Goal: Task Accomplishment & Management: Use online tool/utility

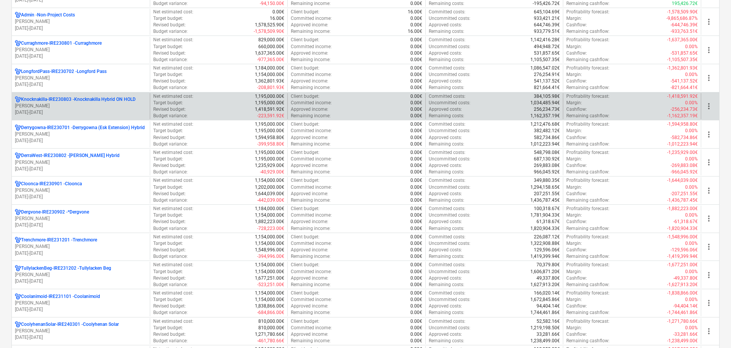
scroll to position [76, 0]
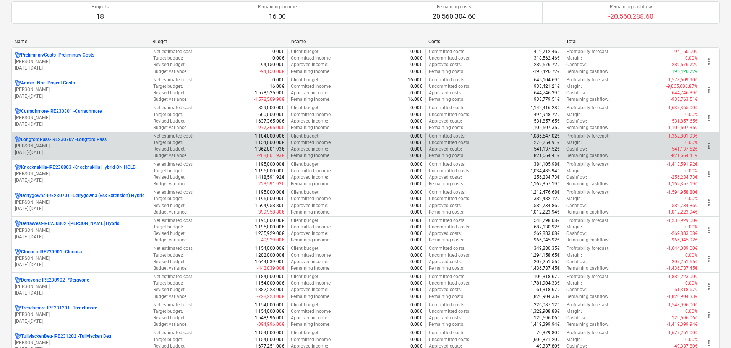
click at [49, 140] on p "LongfordPass-IRE230702 - [GEOGRAPHIC_DATA]" at bounding box center [64, 139] width 86 height 6
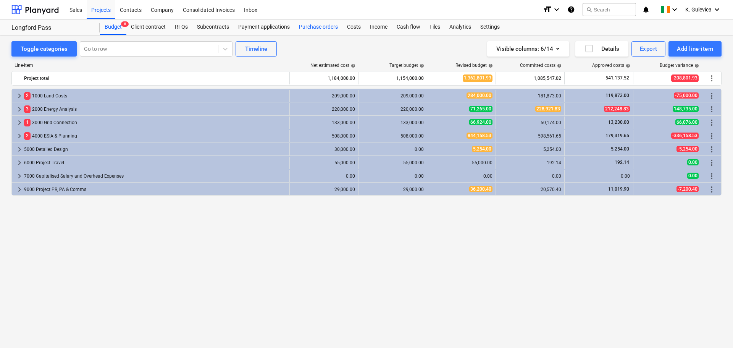
drag, startPoint x: 317, startPoint y: 28, endPoint x: 318, endPoint y: 33, distance: 5.5
click at [317, 28] on div "Purchase orders" at bounding box center [319, 26] width 48 height 15
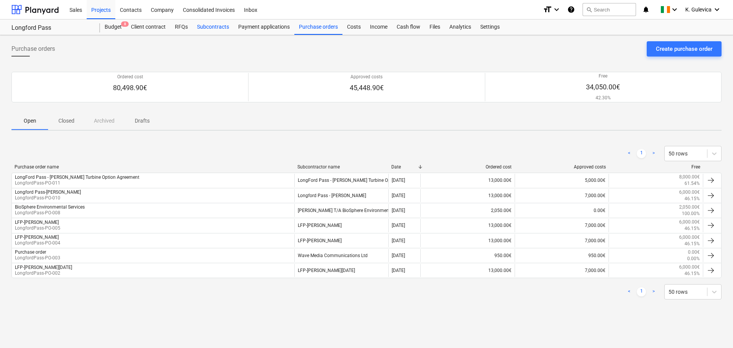
click at [206, 29] on div "Subcontracts" at bounding box center [213, 26] width 41 height 15
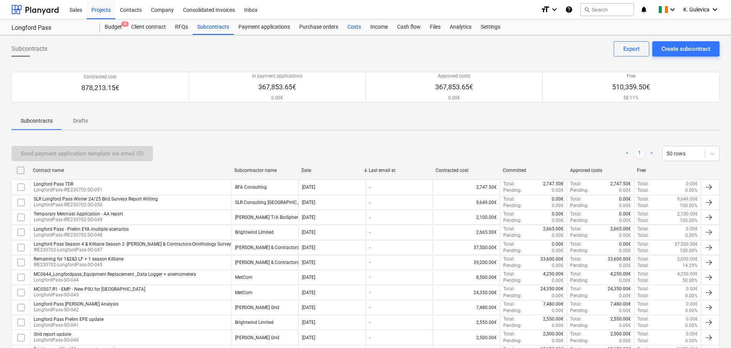
click at [354, 27] on div "Costs" at bounding box center [354, 26] width 23 height 15
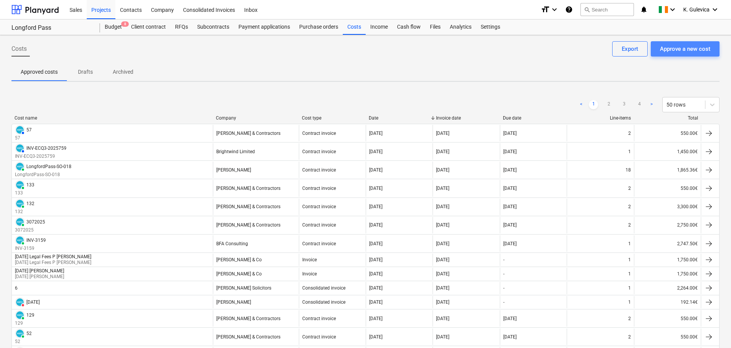
click at [687, 52] on div "Approve a new cost" at bounding box center [685, 49] width 50 height 10
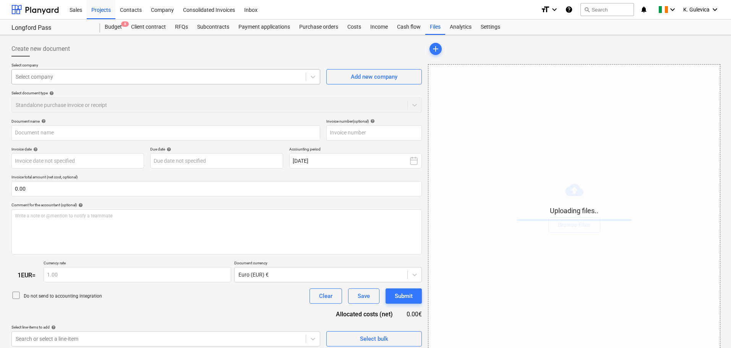
click at [129, 76] on div at bounding box center [159, 77] width 286 height 8
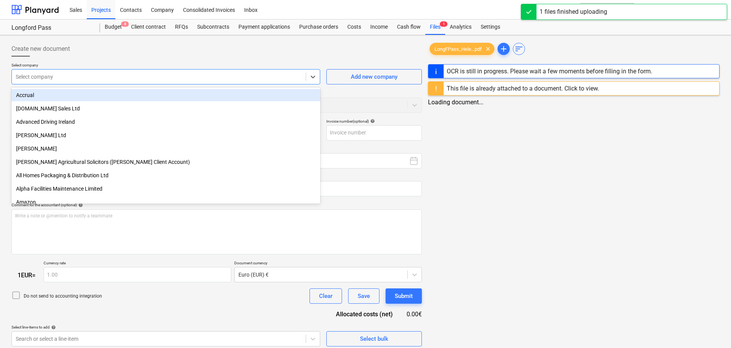
type input "LongFPass_Helen_Webster_Turbine.pdf"
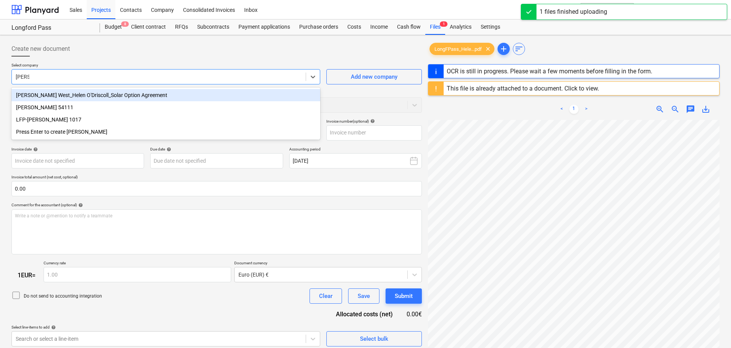
type input "[PERSON_NAME]"
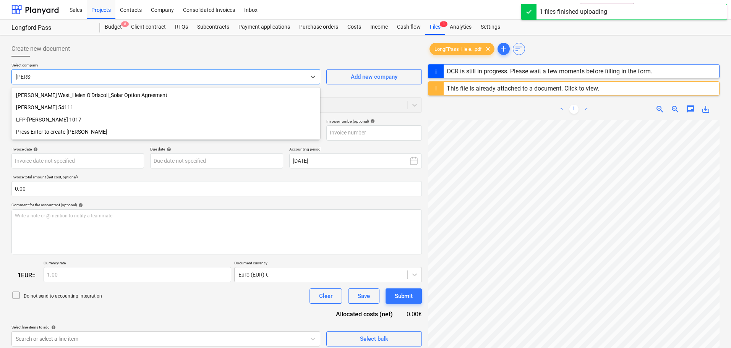
click at [54, 119] on div "LFP-[PERSON_NAME] 1017" at bounding box center [165, 119] width 309 height 12
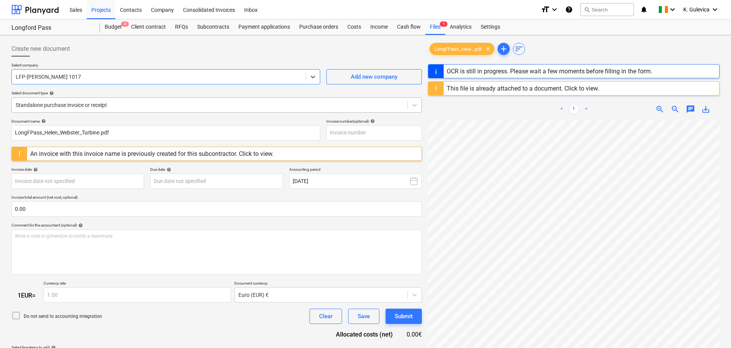
click at [142, 105] on div at bounding box center [210, 105] width 388 height 8
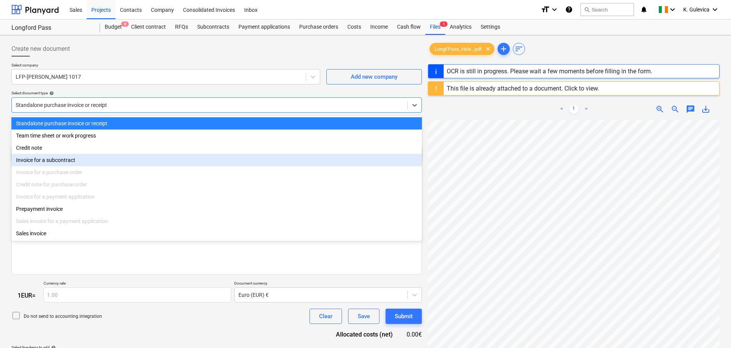
click at [68, 160] on div "Invoice for a subcontract" at bounding box center [216, 160] width 410 height 12
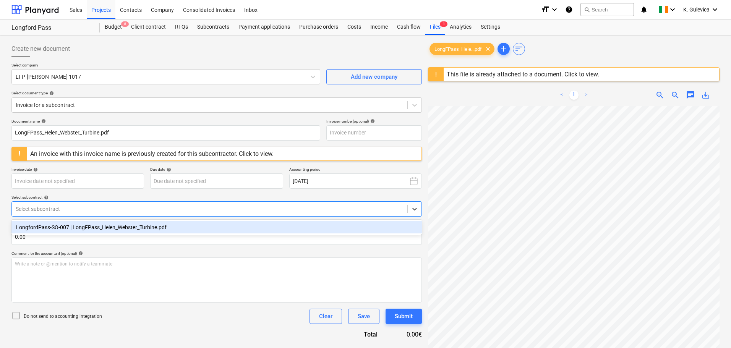
click at [84, 207] on div at bounding box center [210, 209] width 388 height 8
click at [93, 227] on div "LongfordPass-SO-007 | LongFPass_Helen_Webster_Turbine.pdf" at bounding box center [216, 227] width 410 height 12
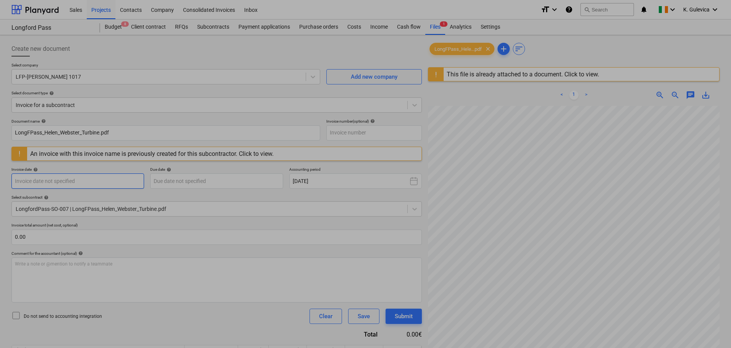
click at [94, 181] on body "Sales Projects Contacts Company Consolidated Invoices Inbox format_size keyboar…" at bounding box center [365, 174] width 731 height 348
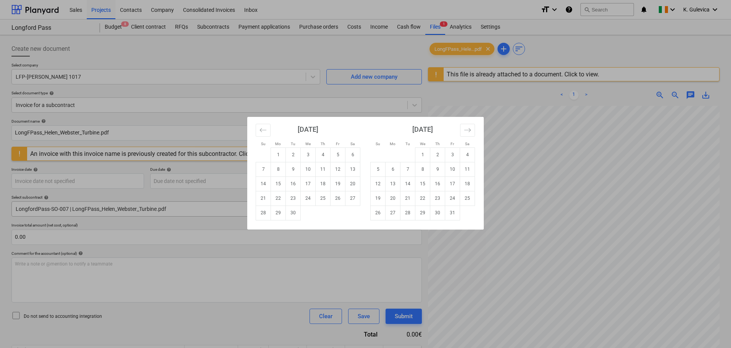
click at [277, 211] on td "29" at bounding box center [278, 213] width 15 height 15
type input "[DATE]"
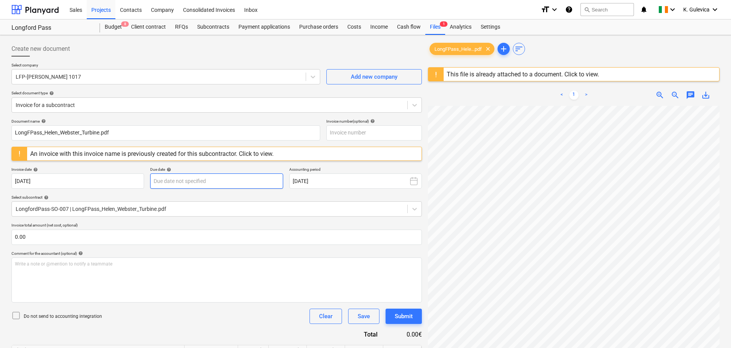
click at [215, 178] on body "Sales Projects Contacts Company Consolidated Invoices Inbox format_size keyboar…" at bounding box center [365, 174] width 731 height 348
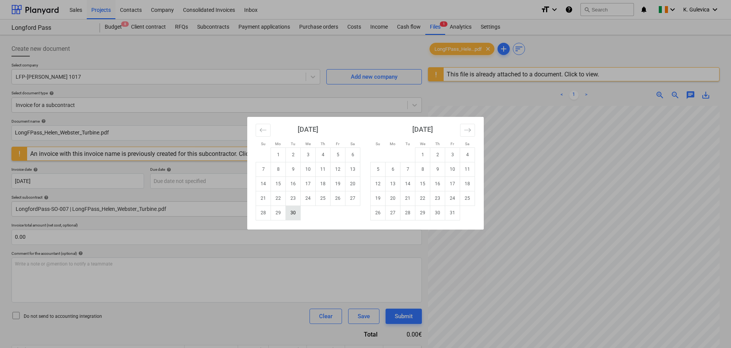
click at [294, 212] on td "30" at bounding box center [293, 213] width 15 height 15
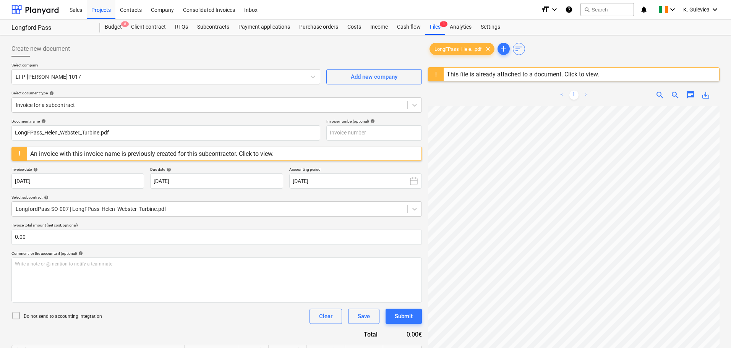
type input "[DATE]"
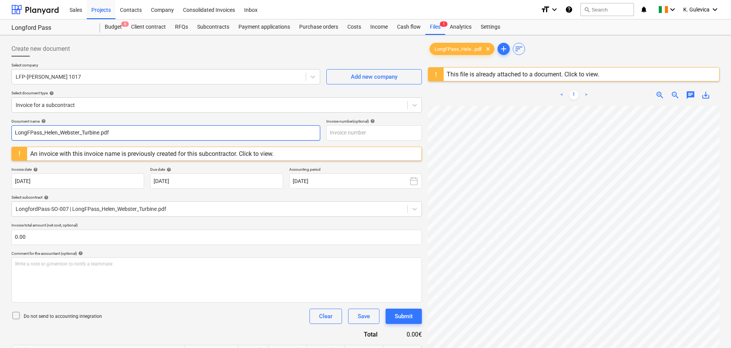
drag, startPoint x: 122, startPoint y: 131, endPoint x: -38, endPoint y: 131, distance: 160.1
click at [0, 131] on html "Sales Projects Contacts Company Consolidated Invoices Inbox format_size keyboar…" at bounding box center [365, 174] width 731 height 348
paste input "[PERSON_NAME] 1 of 4"
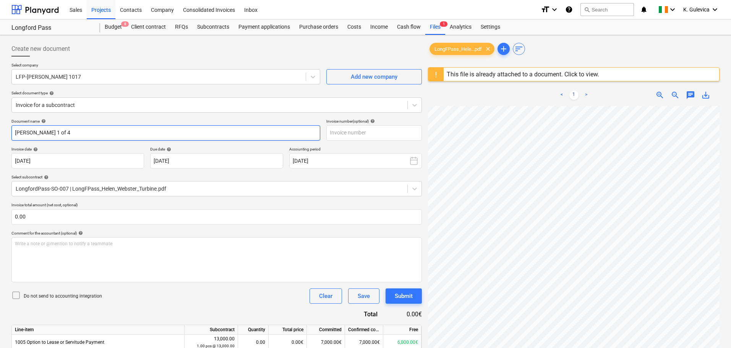
click at [54, 131] on input "[PERSON_NAME] 1 of 4" at bounding box center [165, 132] width 309 height 15
drag, startPoint x: 73, startPoint y: 134, endPoint x: -3, endPoint y: 130, distance: 76.1
click at [0, 130] on html "Sales Projects Contacts Company Consolidated Invoices Inbox format_size keyboar…" at bounding box center [365, 174] width 731 height 348
type input "[PERSON_NAME] 2nd of 4"
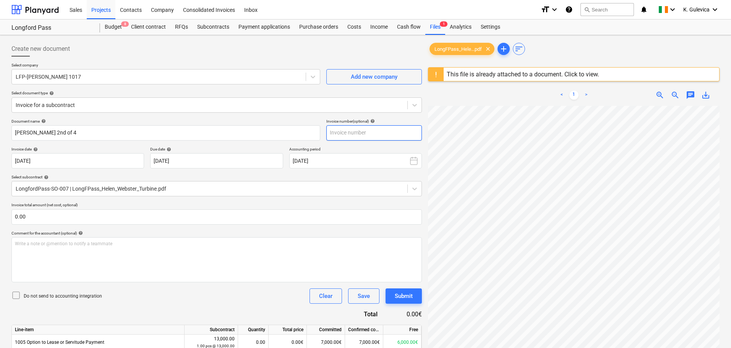
click at [337, 131] on input "text" at bounding box center [373, 132] width 95 height 15
paste input "[PERSON_NAME] 2nd of 4"
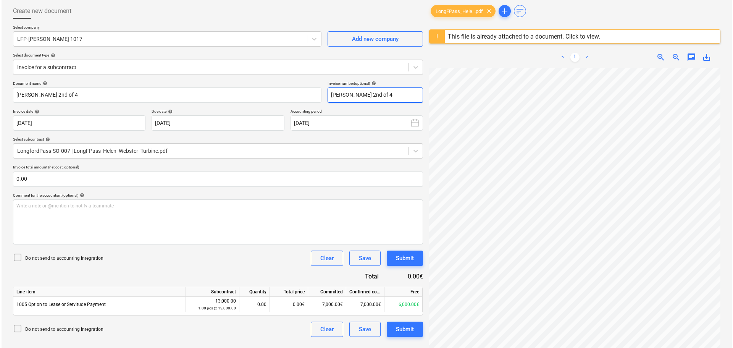
scroll to position [91, 0]
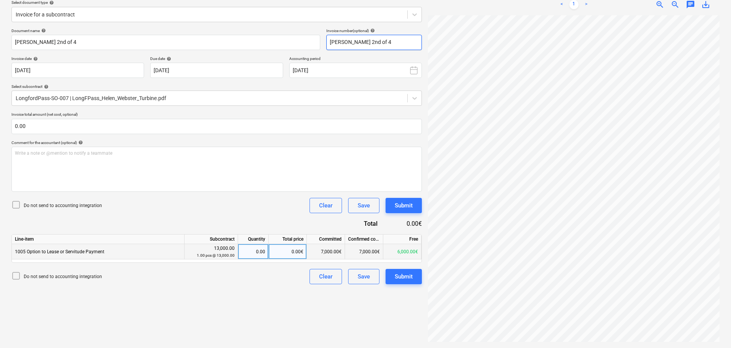
type input "[PERSON_NAME] 2nd of 4"
click at [282, 251] on div "0.00€" at bounding box center [288, 251] width 38 height 15
type input "2000"
click at [404, 280] on div "Submit" at bounding box center [404, 277] width 18 height 10
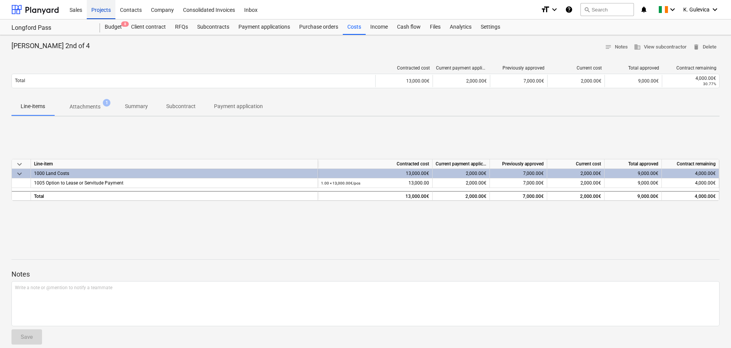
click at [95, 9] on div "Projects" at bounding box center [101, 9] width 29 height 19
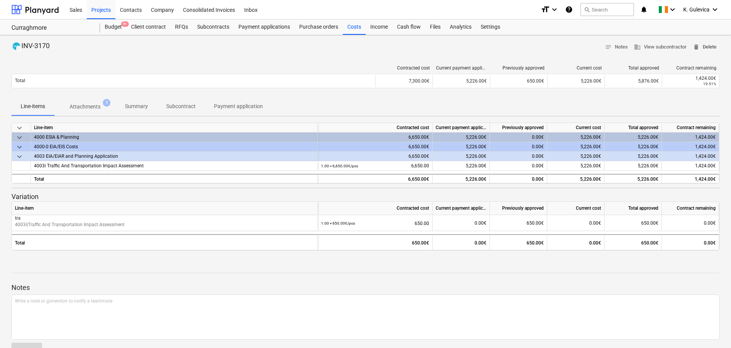
click at [703, 47] on span "delete Delete" at bounding box center [705, 47] width 24 height 9
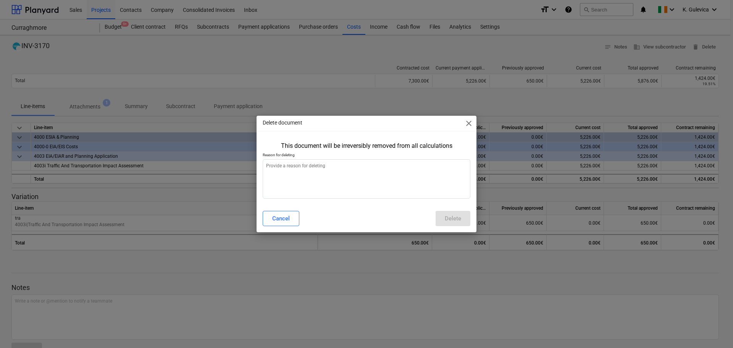
type textarea "x"
click at [341, 180] on textarea at bounding box center [367, 178] width 208 height 39
type textarea "W"
type textarea "x"
type textarea "Wr"
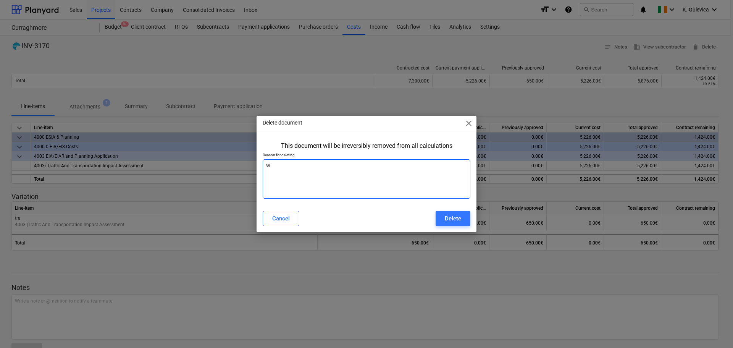
type textarea "x"
type textarea "Wro"
type textarea "x"
type textarea "Wron"
type textarea "x"
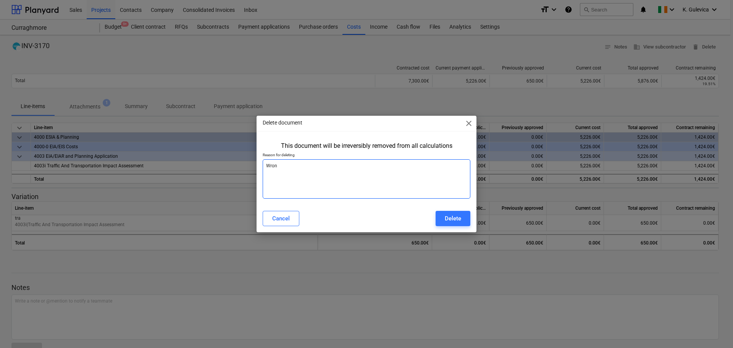
type textarea "Wrong"
type textarea "x"
type textarea "Wrong"
click at [459, 218] on div "Delete" at bounding box center [453, 219] width 16 height 10
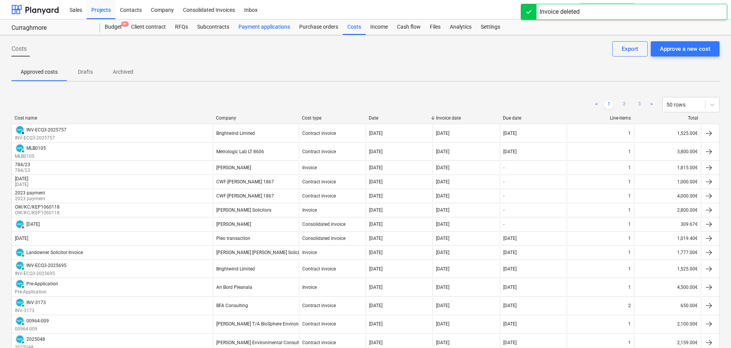
click at [264, 28] on div "Payment applications" at bounding box center [264, 26] width 61 height 15
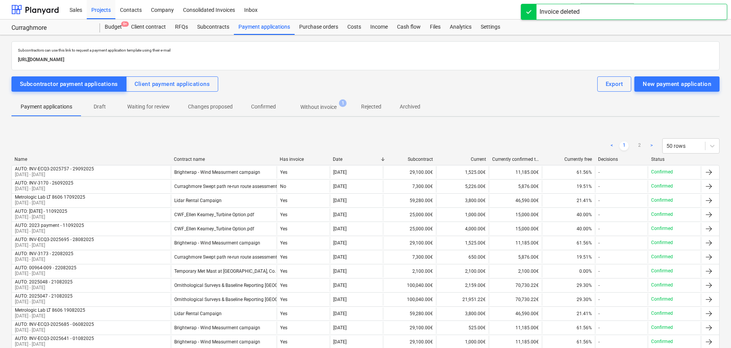
click at [319, 106] on p "Without invoice" at bounding box center [318, 107] width 36 height 8
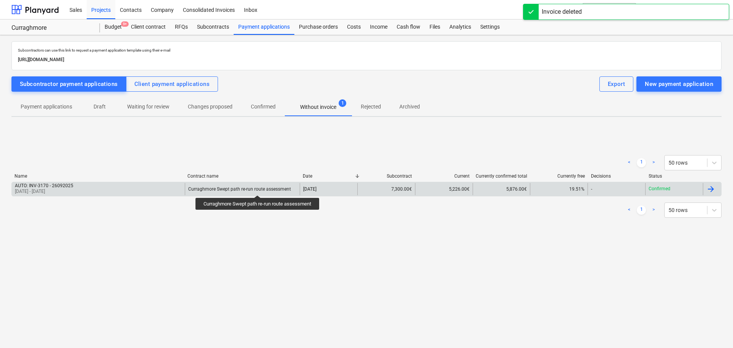
click at [259, 188] on div "Curraghmore Swept path re-run route assessment" at bounding box center [239, 188] width 103 height 5
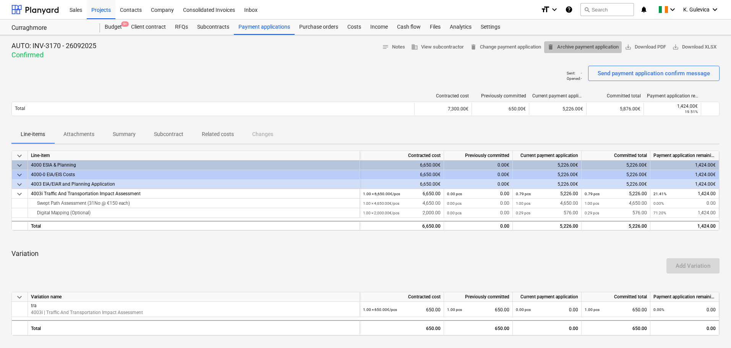
click at [558, 48] on span "delete Archive payment application" at bounding box center [582, 47] width 71 height 9
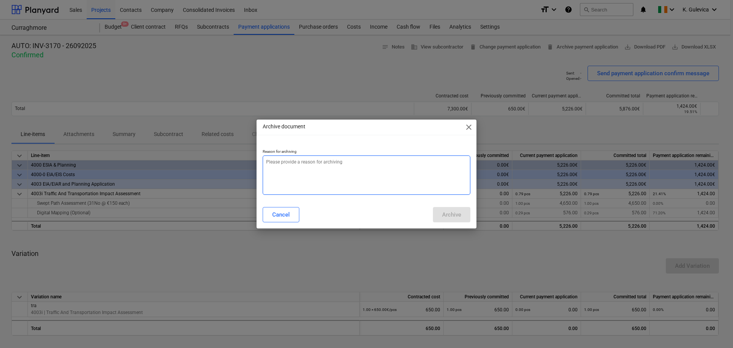
drag, startPoint x: 316, startPoint y: 197, endPoint x: 316, endPoint y: 188, distance: 9.9
click at [316, 198] on div "Reason for archiving" at bounding box center [367, 172] width 220 height 58
click at [316, 185] on textarea at bounding box center [367, 174] width 208 height 39
type textarea "x"
type textarea "W"
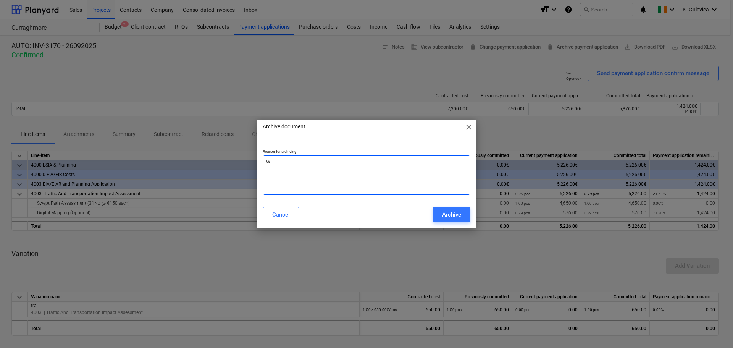
type textarea "x"
type textarea "Wr"
type textarea "x"
type textarea "Wro"
type textarea "x"
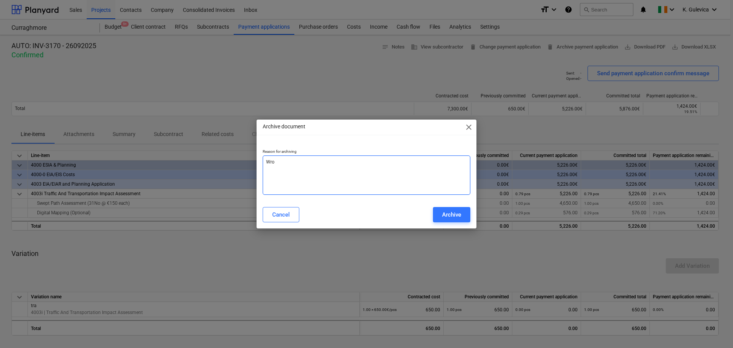
type textarea "Wron"
type textarea "x"
type textarea "Wrong"
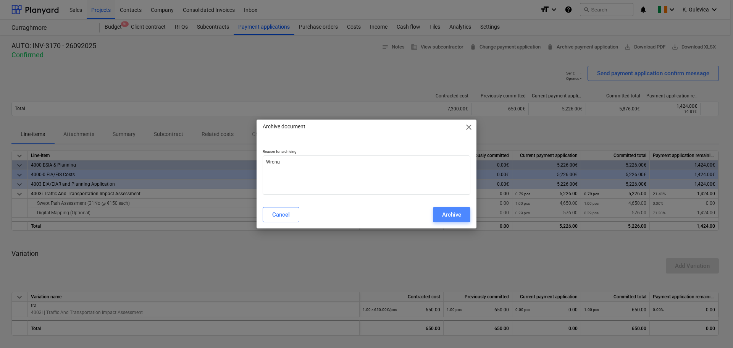
click at [456, 217] on div "Archive" at bounding box center [451, 215] width 19 height 10
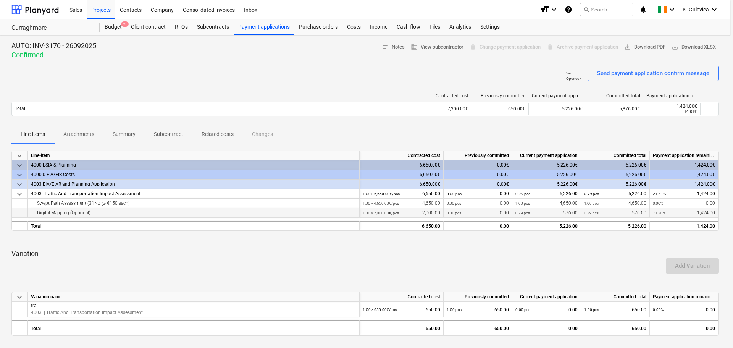
type textarea "x"
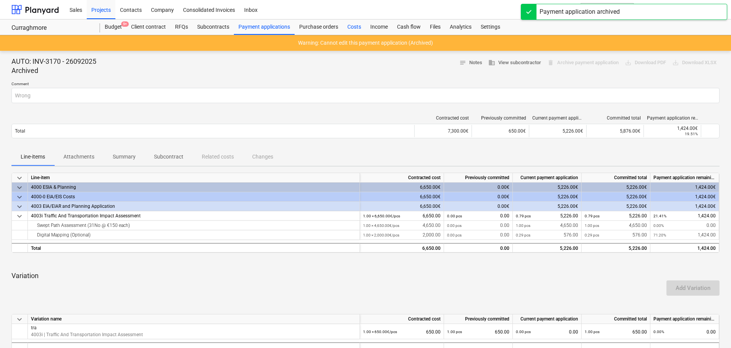
click at [351, 26] on div "Costs" at bounding box center [354, 26] width 23 height 15
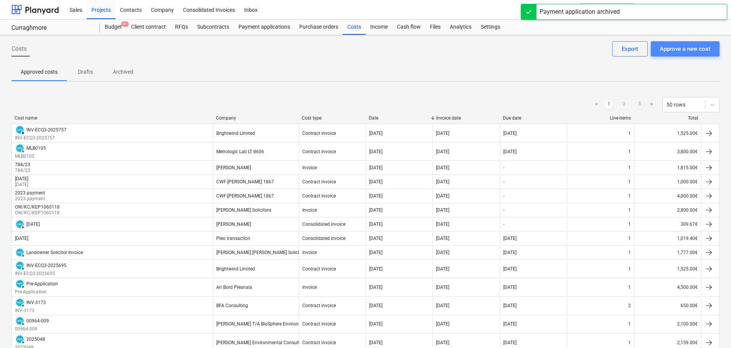
click at [689, 50] on div "Approve a new cost" at bounding box center [685, 49] width 50 height 10
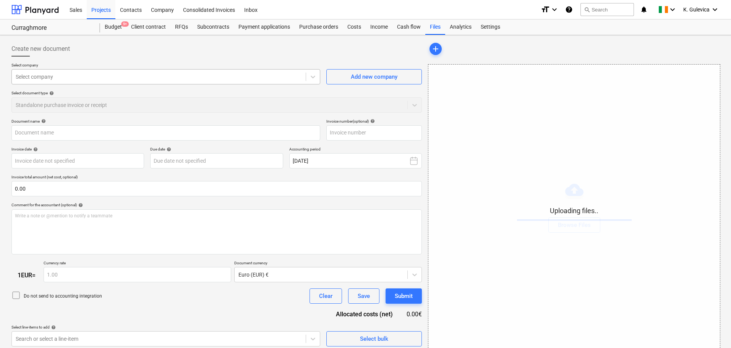
click at [60, 70] on div "Select company" at bounding box center [165, 76] width 309 height 15
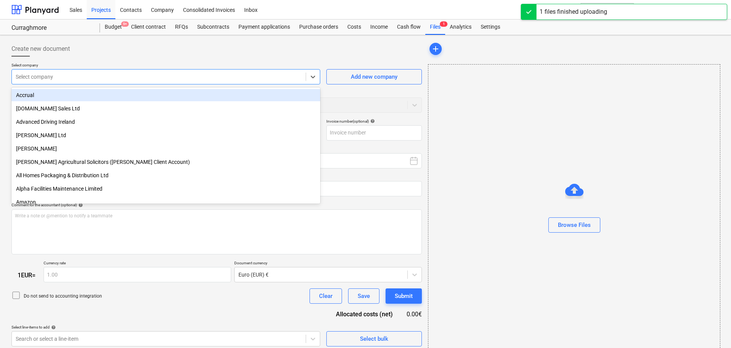
type input "Invoice_INV-3170.pdf"
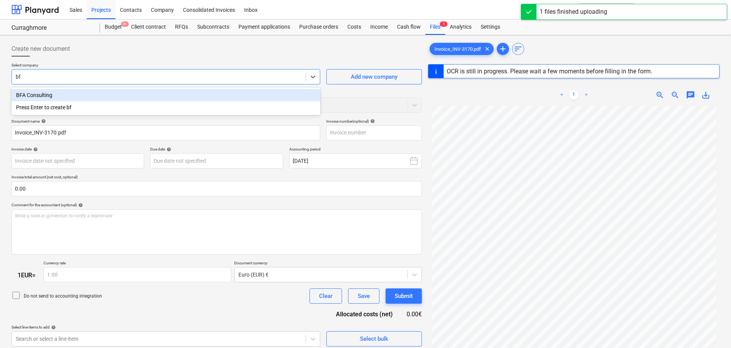
type input "bfa"
click at [61, 96] on div "BFA Consulting" at bounding box center [165, 95] width 309 height 12
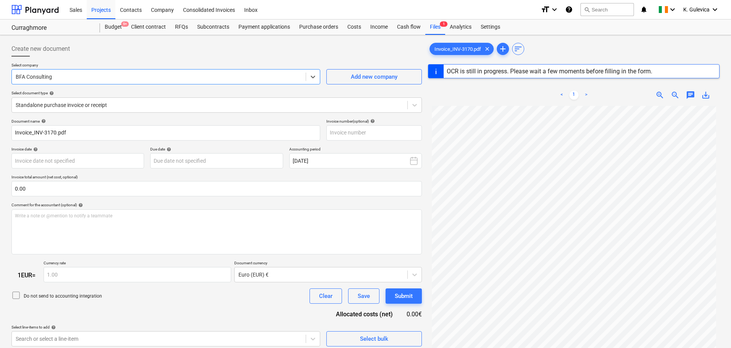
type input "INV-3170"
type input "[DATE]"
type input "12 Sep 2025"
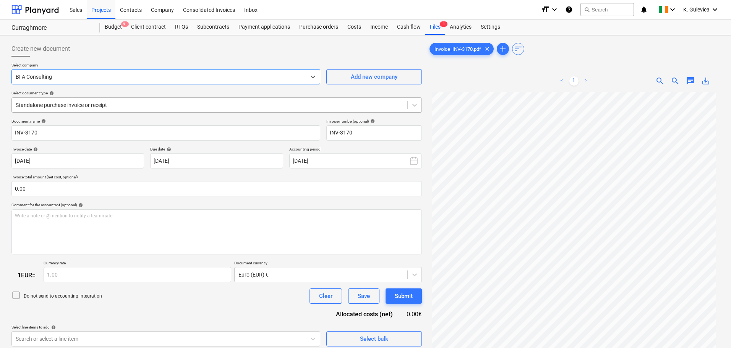
click at [273, 109] on div at bounding box center [210, 105] width 388 height 8
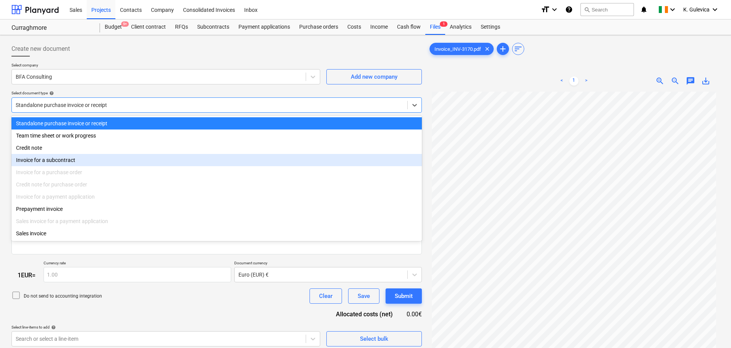
click at [42, 163] on div "Invoice for a subcontract" at bounding box center [216, 160] width 410 height 12
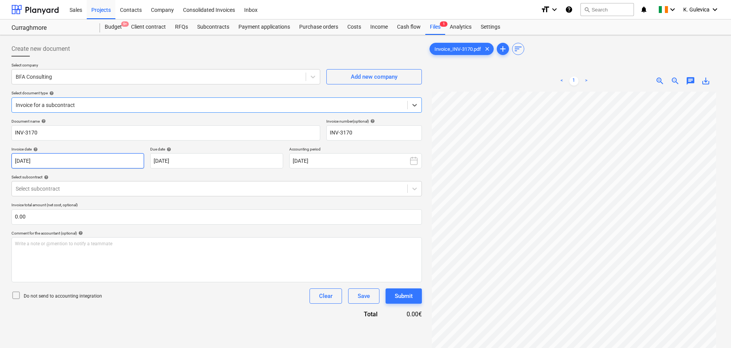
click at [89, 155] on body "Sales Projects Contacts Company Consolidated Invoices Inbox format_size keyboar…" at bounding box center [365, 174] width 731 height 348
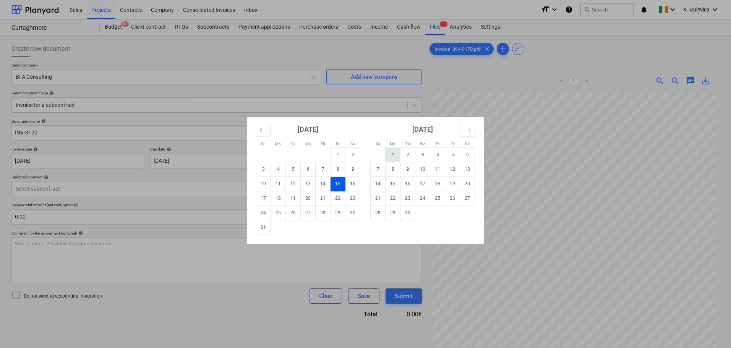
click at [391, 153] on td "1" at bounding box center [392, 154] width 15 height 15
type input "[DATE]"
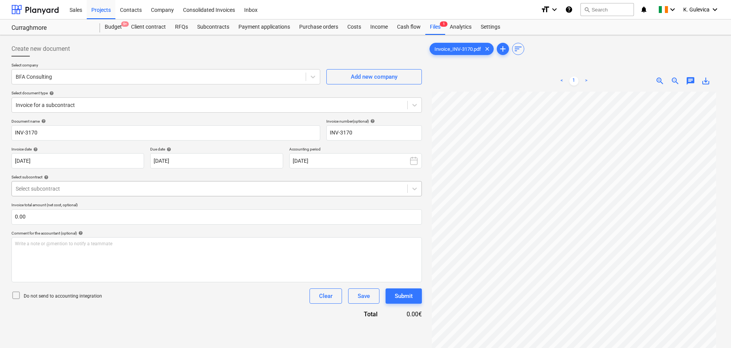
click at [180, 187] on div at bounding box center [210, 189] width 388 height 8
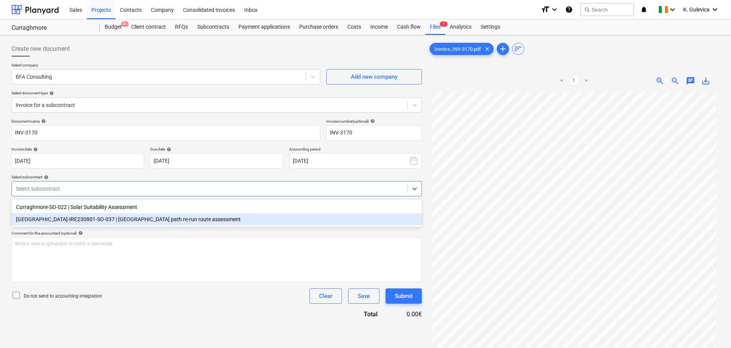
click at [95, 218] on div "Curraghmore-IRE230801-SO-037 | Curraghmore Swept path re-run route assessment" at bounding box center [216, 219] width 410 height 12
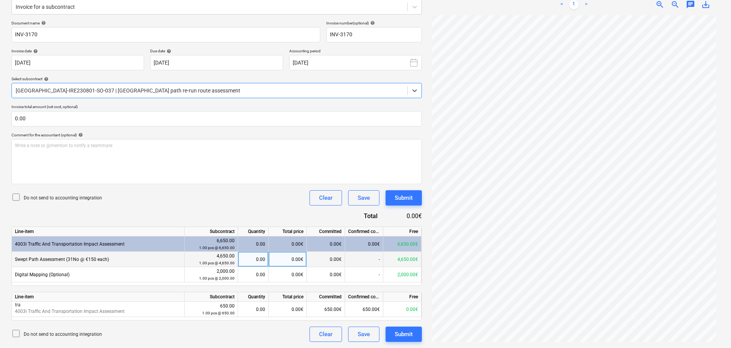
click at [256, 260] on div "0.00" at bounding box center [253, 259] width 24 height 15
type input "1"
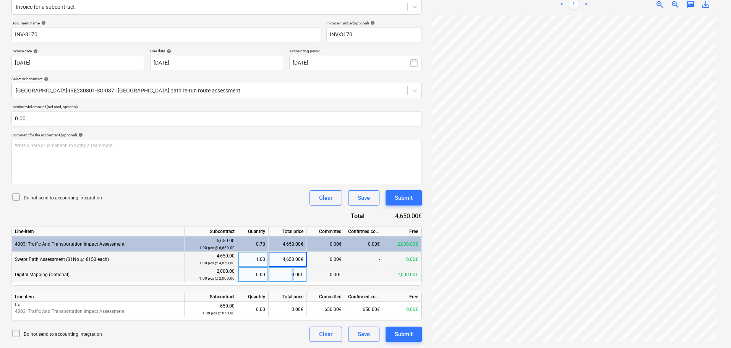
click at [294, 275] on div "0.00€" at bounding box center [288, 274] width 38 height 15
type input "633.60"
click at [404, 332] on div "Submit" at bounding box center [404, 334] width 18 height 10
